Goal: Information Seeking & Learning: Learn about a topic

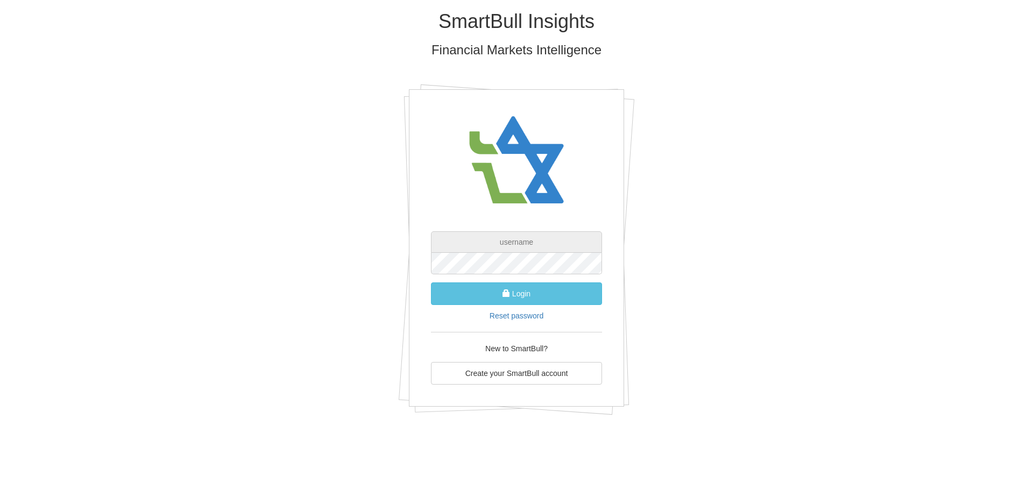
click at [538, 238] on input "text" at bounding box center [516, 242] width 171 height 22
click at [537, 243] on input "text" at bounding box center [516, 242] width 171 height 22
click at [541, 242] on input "text" at bounding box center [516, 242] width 171 height 22
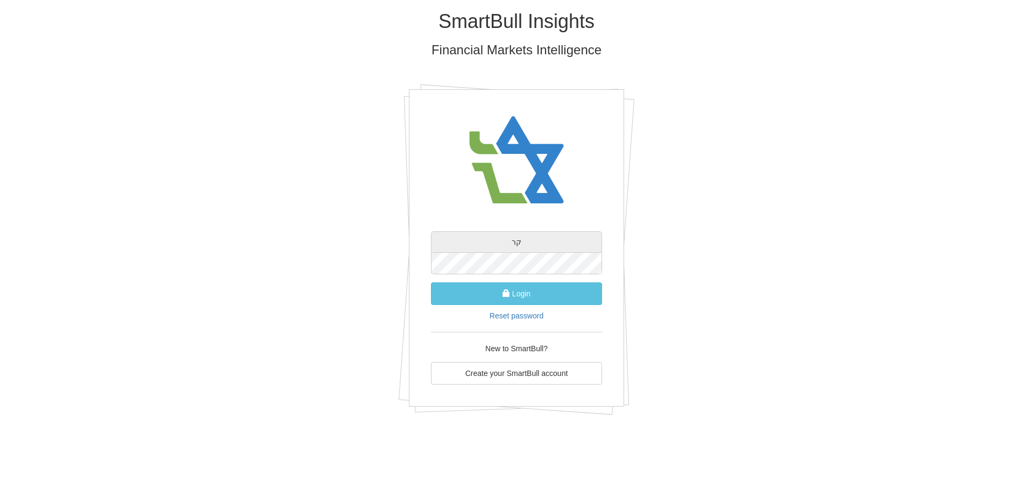
type input "ק"
type input "[EMAIL_ADDRESS][DOMAIN_NAME]"
click at [518, 297] on button "Login" at bounding box center [516, 294] width 171 height 23
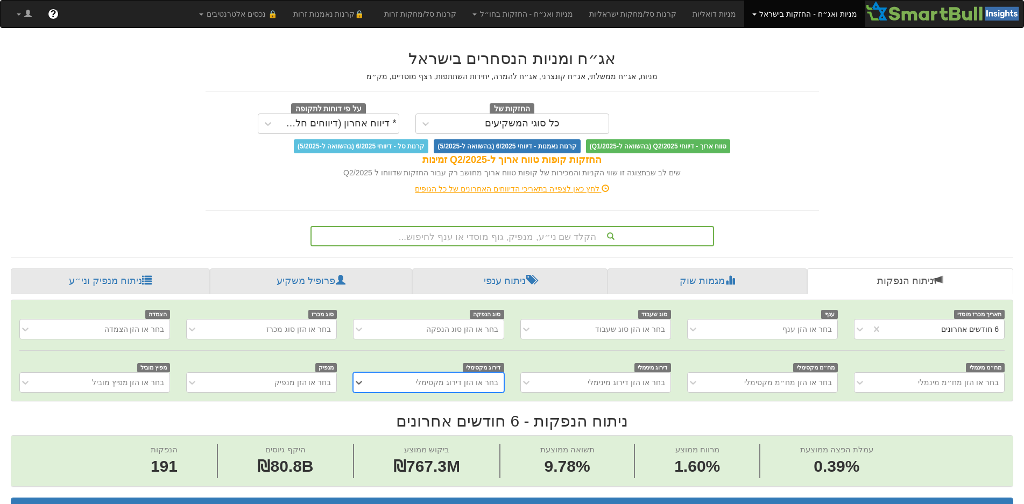
click at [503, 234] on div "הקלד שם ני״ע, מנפיק, גוף מוסדי או ענף לחיפוש..." at bounding box center [513, 236] width 402 height 18
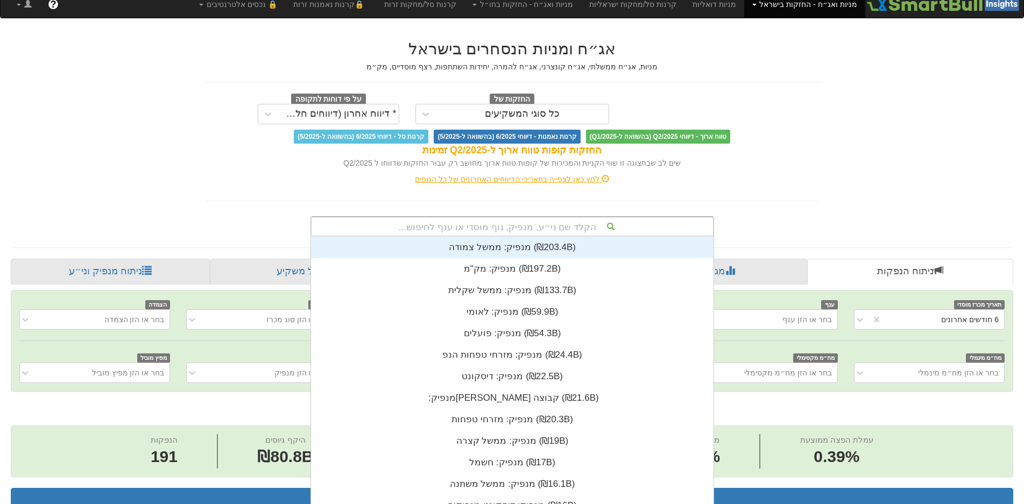
scroll to position [268, 0]
type input "n"
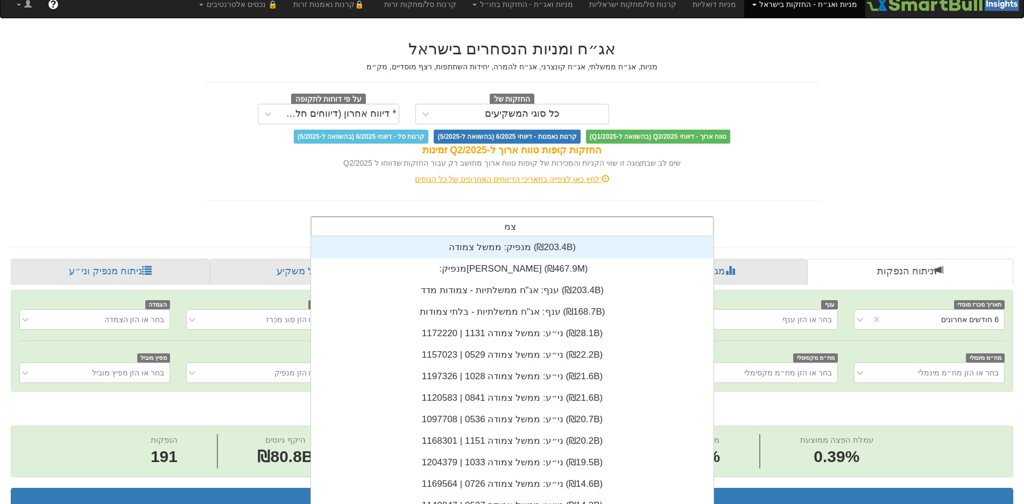
type input "צ"
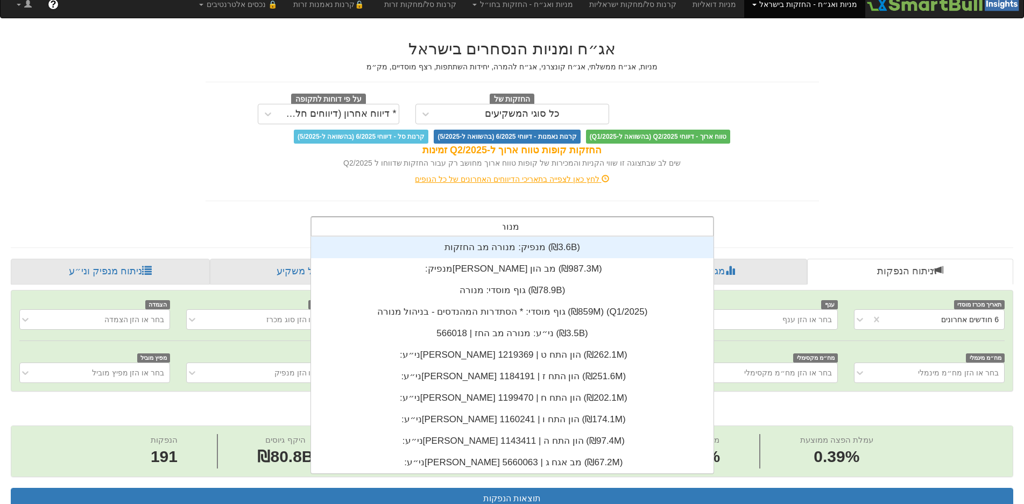
scroll to position [237, 0]
type input "מנורה"
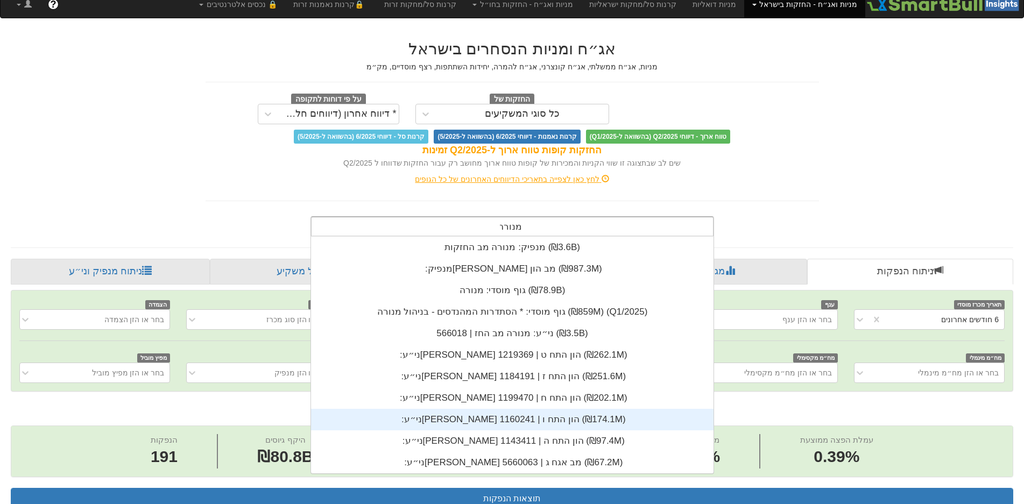
click at [513, 421] on div "ני״ע: ‏מנורה הון התח ו | 1160241 ‎(₪174.1M)‎" at bounding box center [512, 420] width 403 height 22
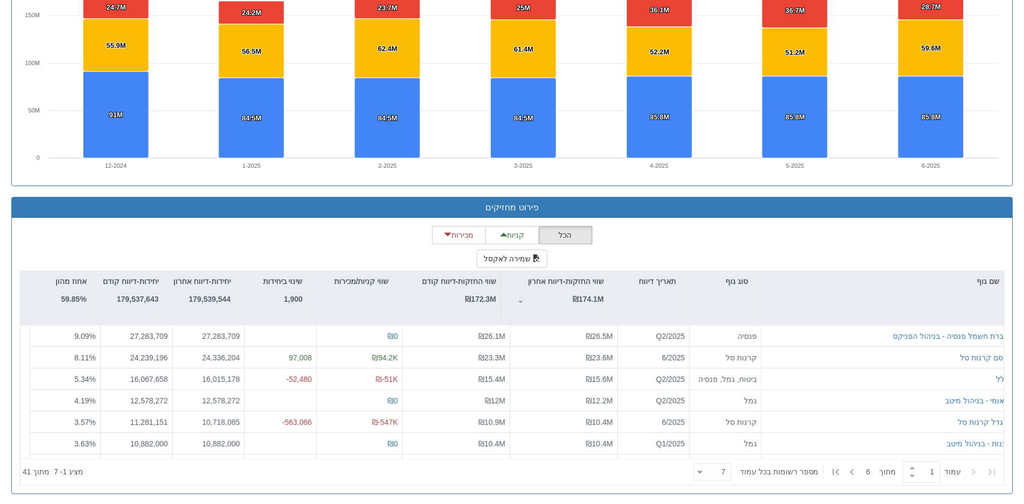
scroll to position [804, 0]
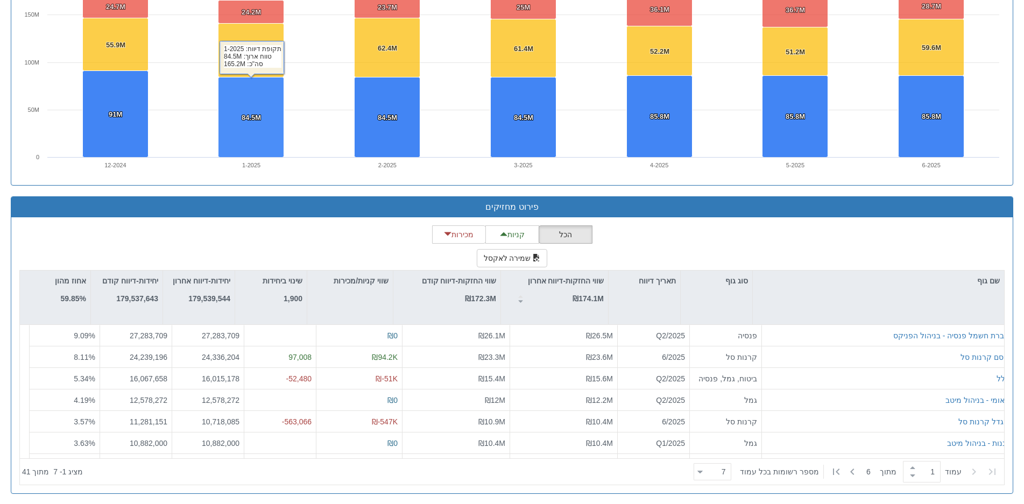
click at [221, 238] on div "הכל קניות מכירות שמירה לאקסל שם גוף סוג גוף תאריך דיווח שווי החזקות-דיווח אחרון…" at bounding box center [512, 356] width 986 height 260
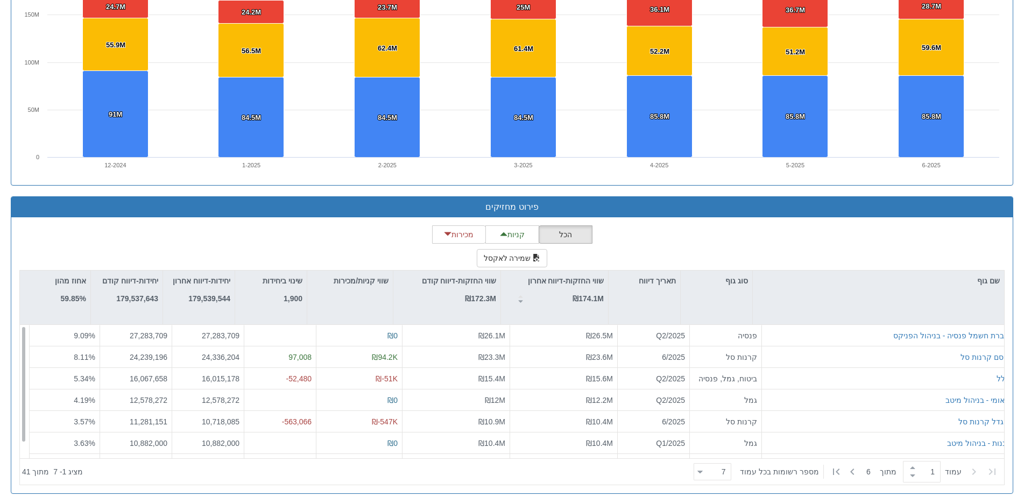
scroll to position [17, 0]
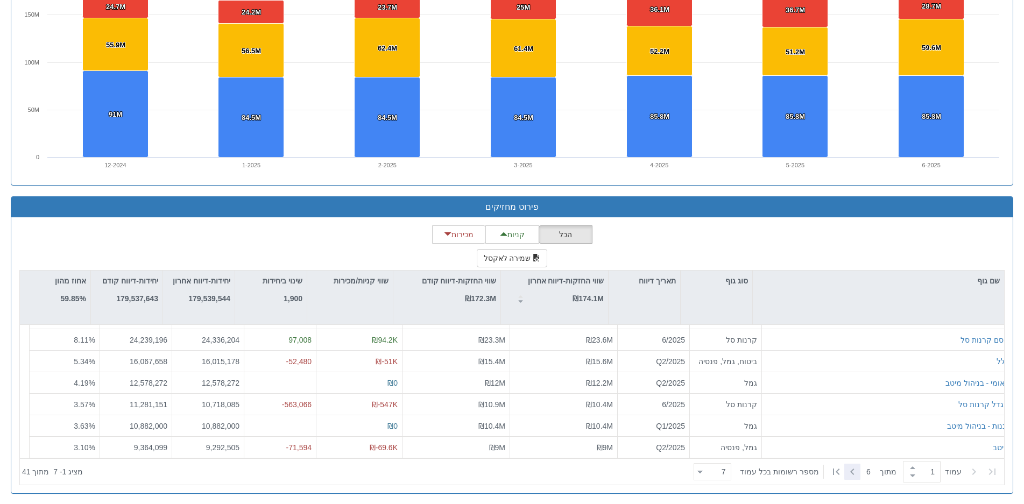
click at [853, 469] on icon at bounding box center [852, 472] width 13 height 13
type input "2"
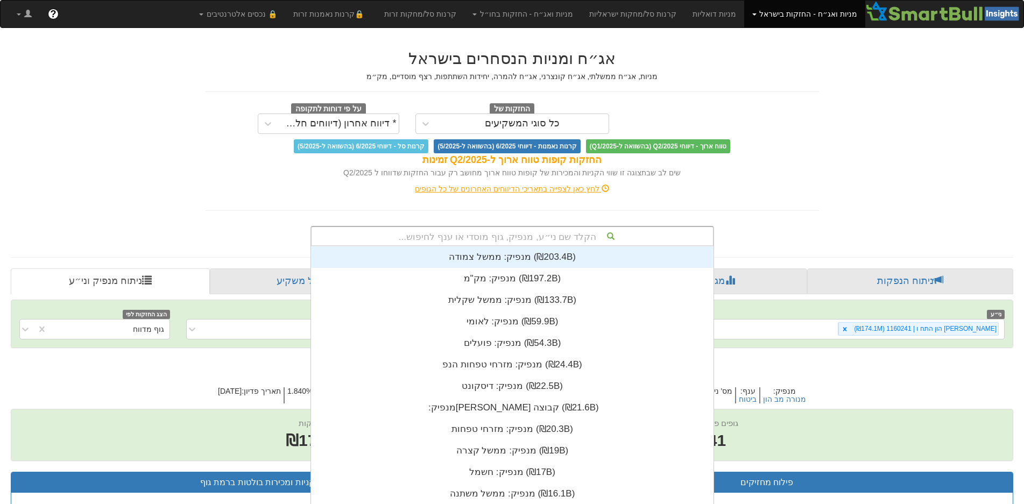
scroll to position [10, 0]
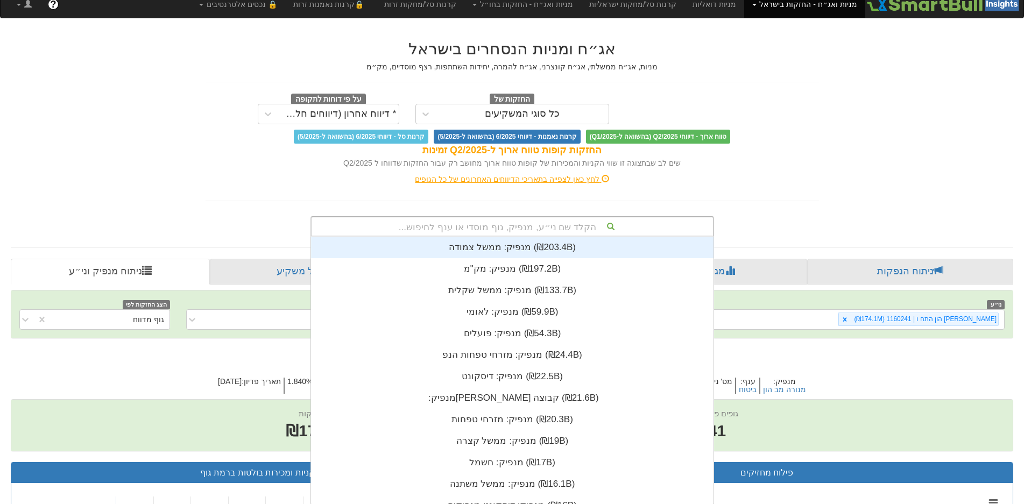
click at [533, 237] on div "הקלד שם ני״ע, מנפיק, גוף מוסדי או ענף לחיפוש... מנפיק: ‏ממשל צמודה ‎(₪203.4B)‎ …" at bounding box center [513, 226] width 404 height 20
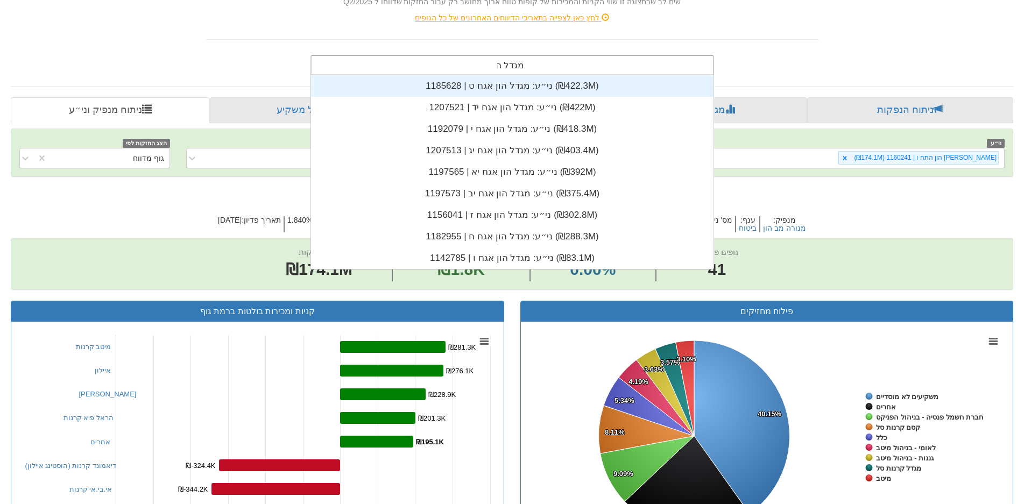
scroll to position [194, 0]
type input "מגדל הון"
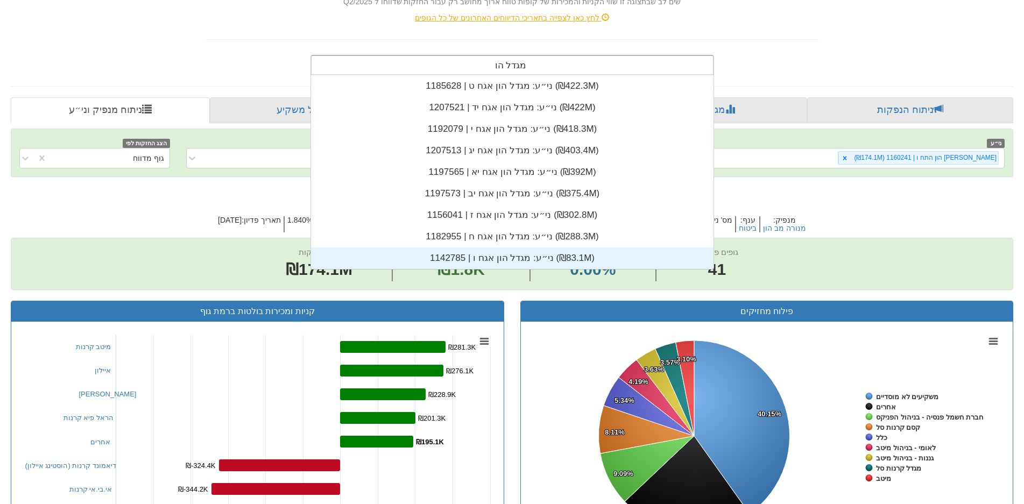
click at [510, 257] on div "ני״ע: ‏מגדל הון אגח ו | 1142785 ‎(₪83.1M)‎" at bounding box center [512, 259] width 403 height 22
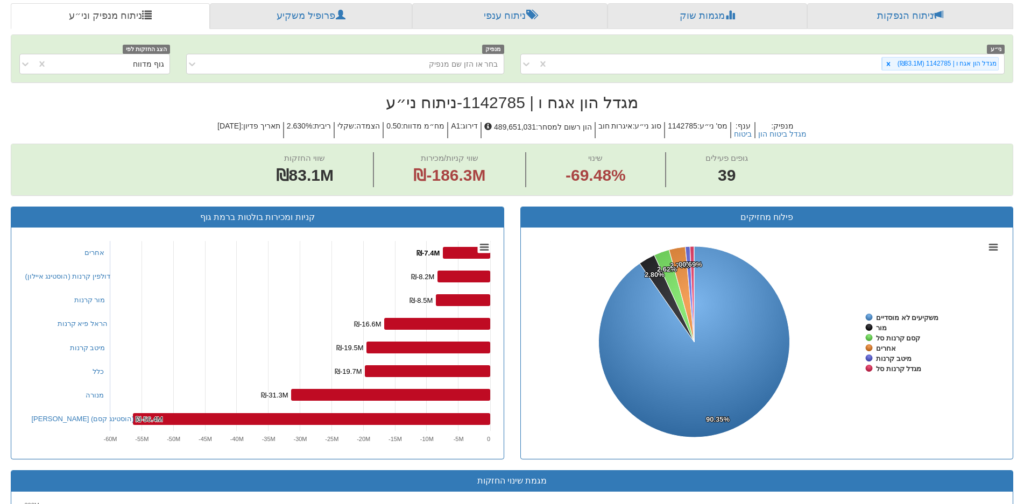
scroll to position [158, 0]
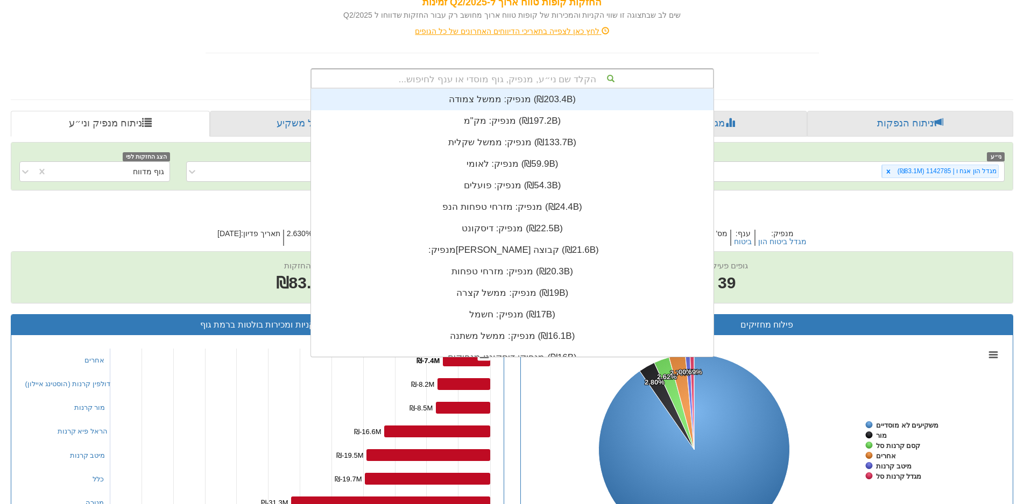
click at [551, 75] on div "הקלד שם ני״ע, מנפיק, גוף מוסדי או ענף לחיפוש..." at bounding box center [513, 78] width 402 height 18
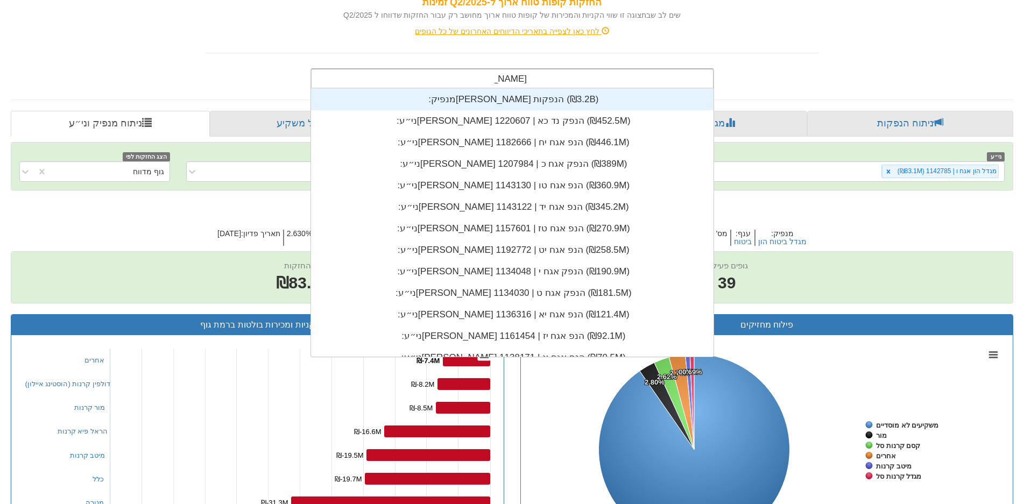
type input "הראל הנפ"
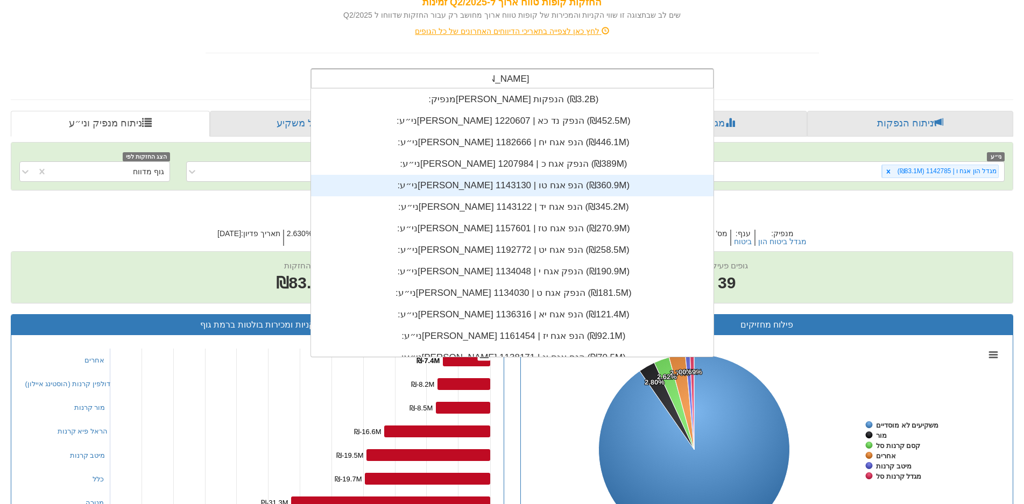
scroll to position [212, 0]
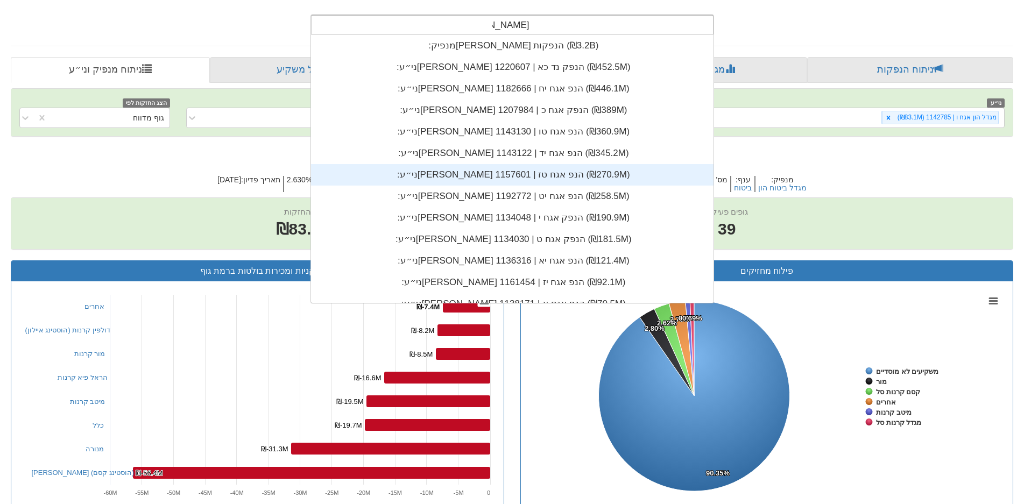
click at [522, 175] on div "ני״ע: ‏הראל הנפ אגח טז | 1157601 ‎(₪270.9M)‎" at bounding box center [512, 175] width 403 height 22
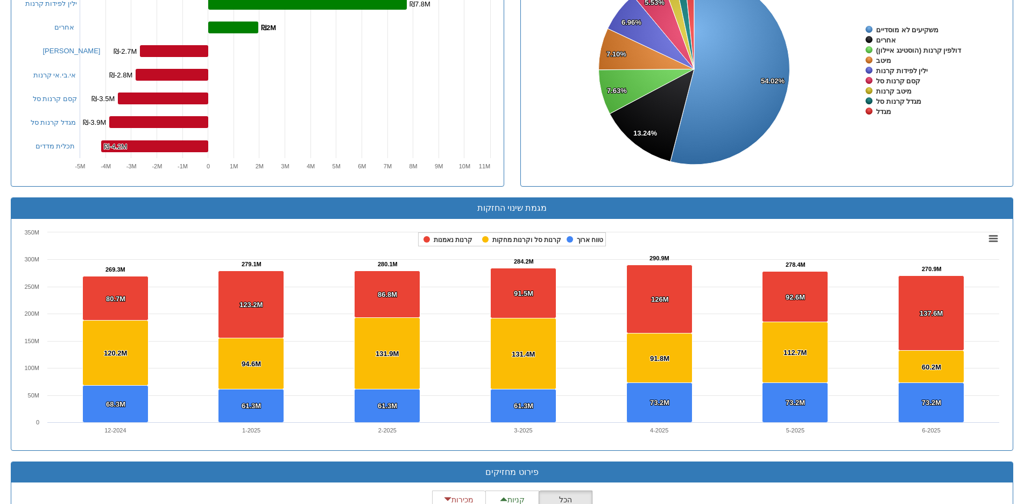
scroll to position [592, 0]
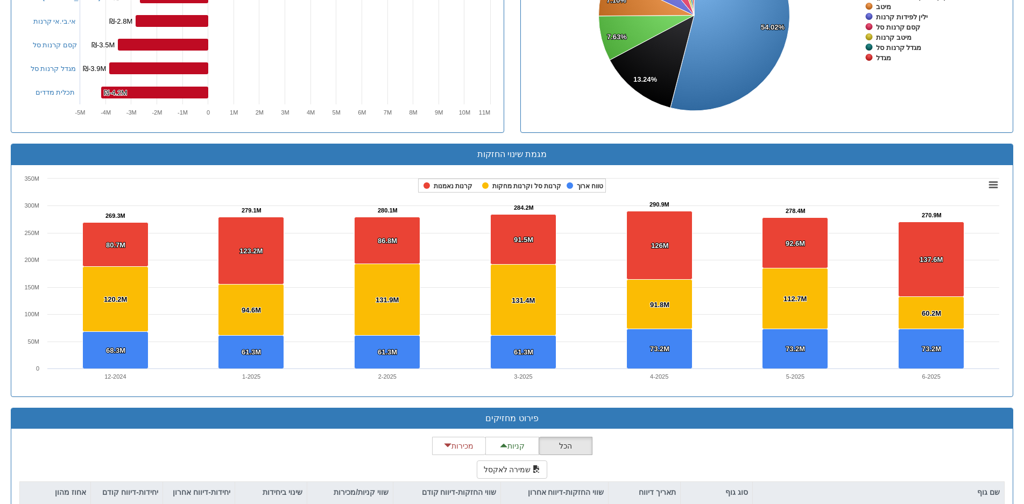
drag, startPoint x: 926, startPoint y: 184, endPoint x: 927, endPoint y: 189, distance: 5.4
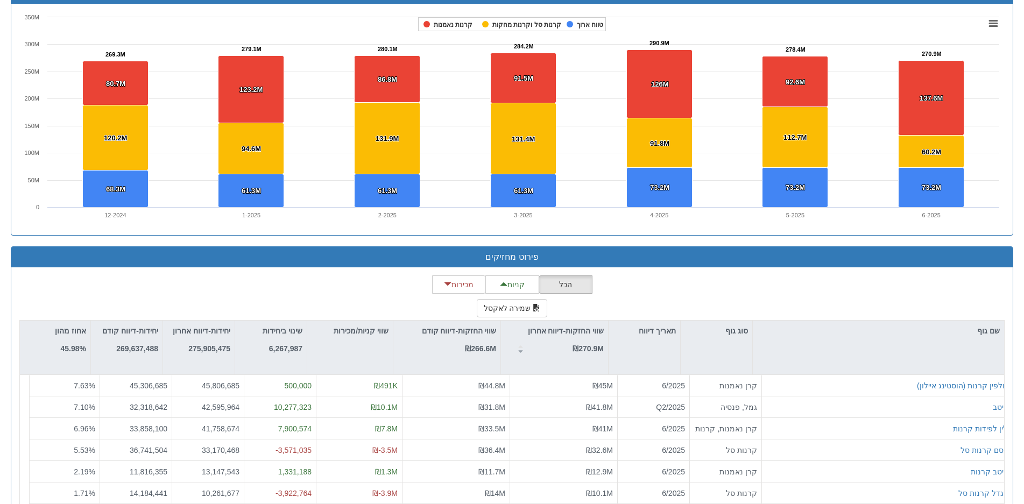
scroll to position [804, 0]
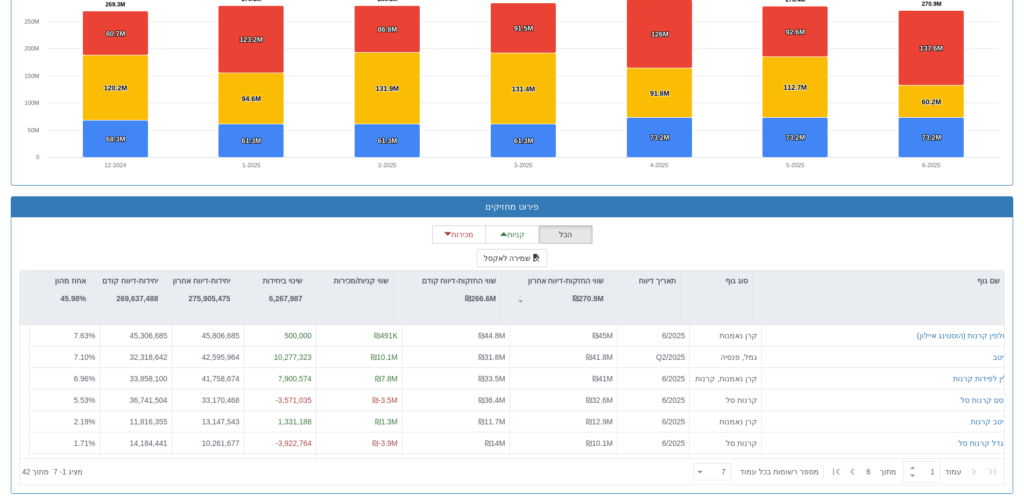
click at [1016, 338] on div "פירוט מחזיקים הכל קניות מכירות שמירה לאקסל שם גוף סוג גוף תאריך דיווח שווי החזק…" at bounding box center [512, 350] width 1019 height 309
